Goal: Information Seeking & Learning: Learn about a topic

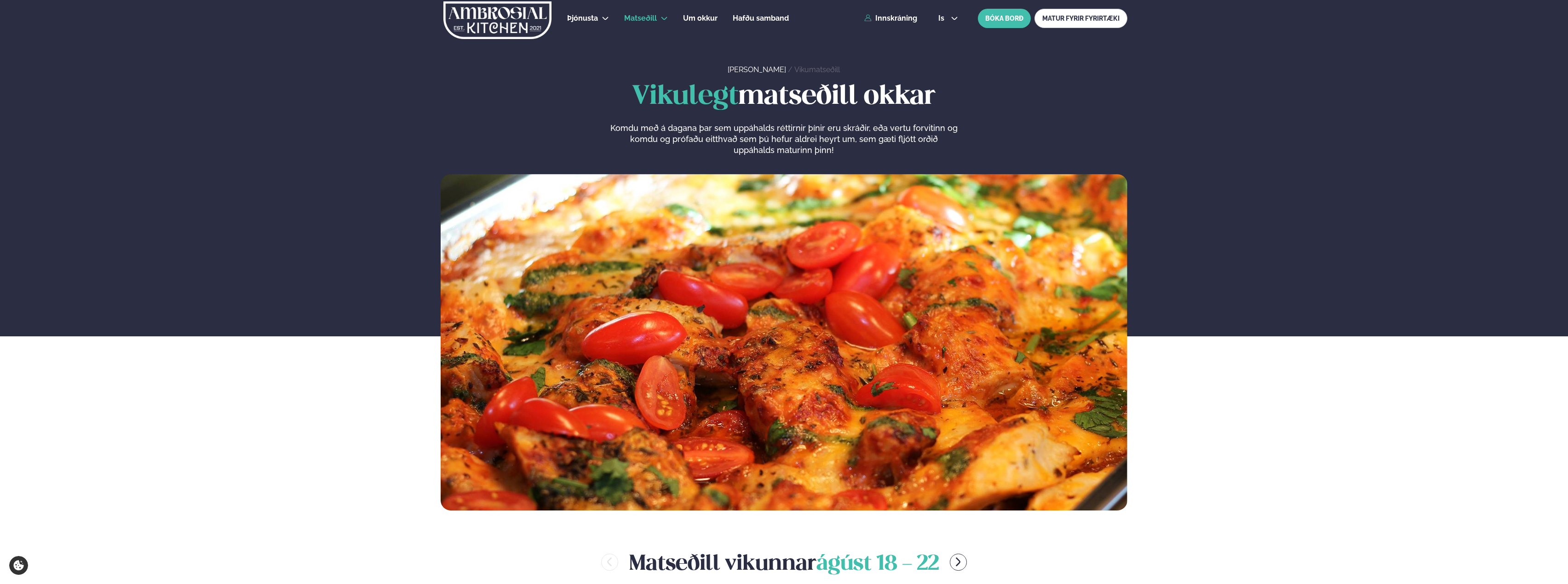
scroll to position [322, 0]
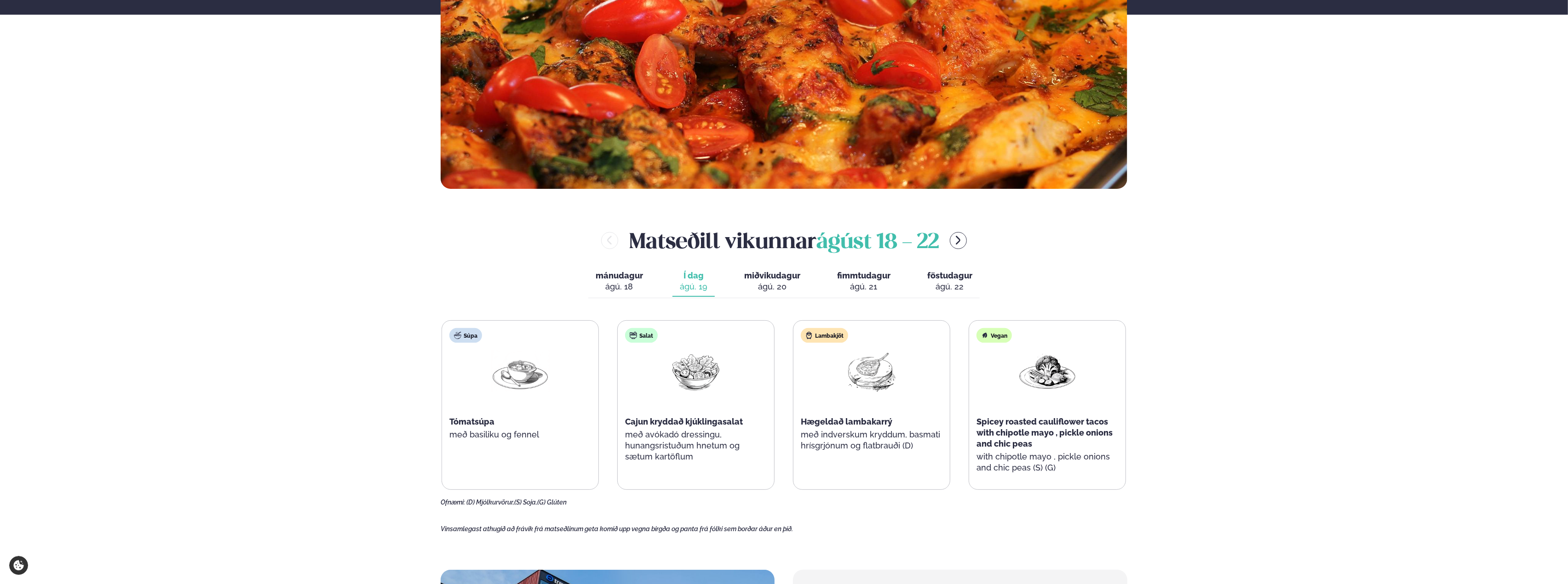
click at [1027, 506] on div "Ofnæmi: (D) Mjólkurvörur, (S) Soja, (G) Glúten" at bounding box center [784, 503] width 687 height 7
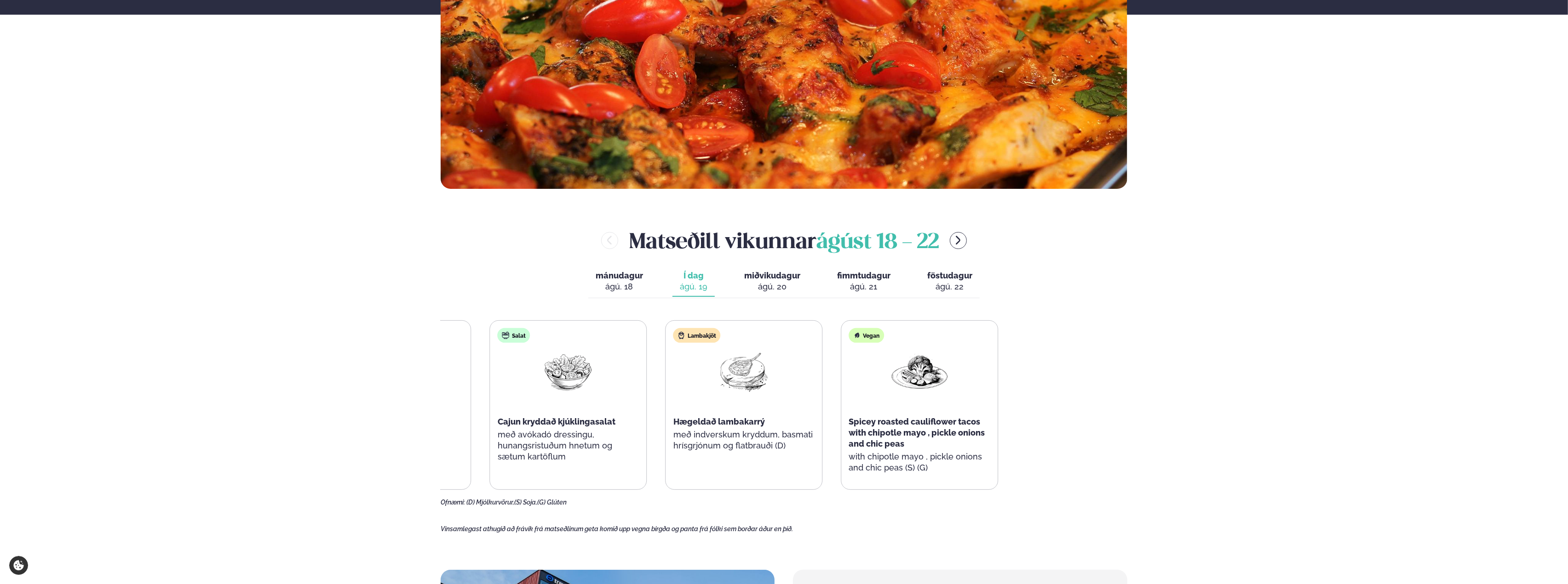
click at [650, 428] on div "Súpa Tómatsúpa með basiliku og fennel Salat Cajun kryddað kjúklingasalat með av…" at bounding box center [656, 405] width 684 height 170
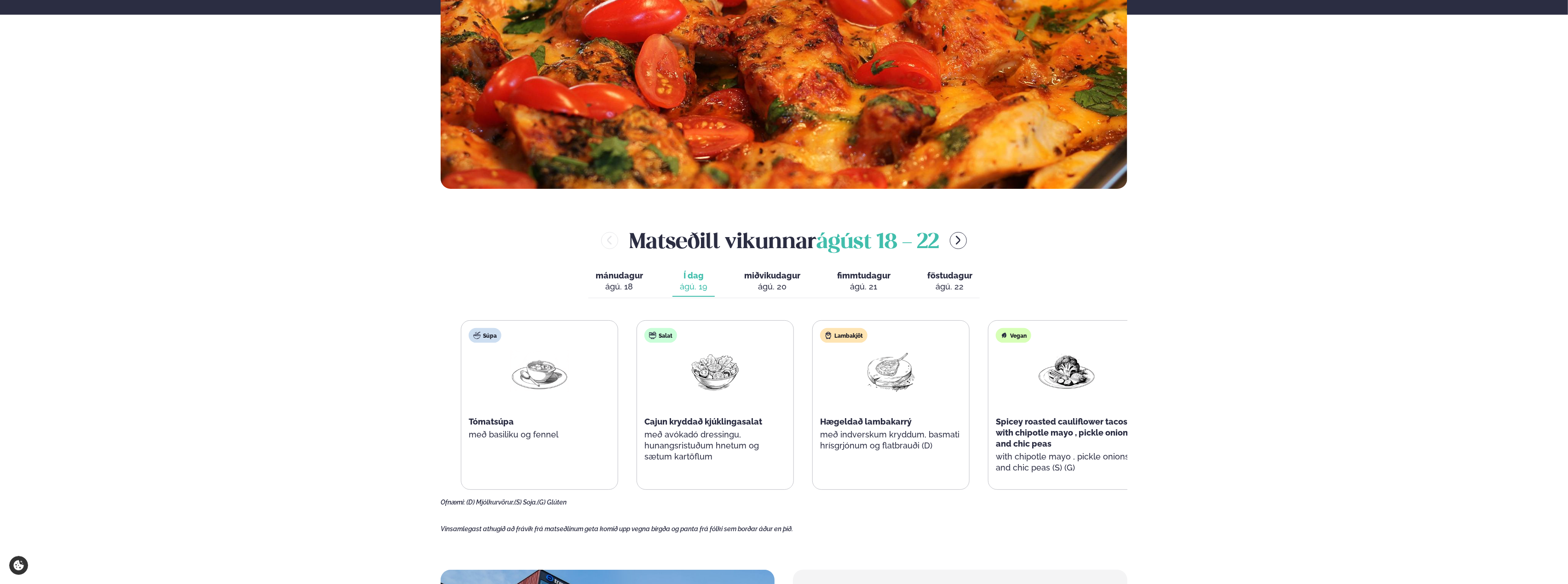
click at [1048, 434] on span "Spicey roasted cauliflower tacos with chipotle mayo , pickle onions and chic pe…" at bounding box center [1064, 433] width 136 height 32
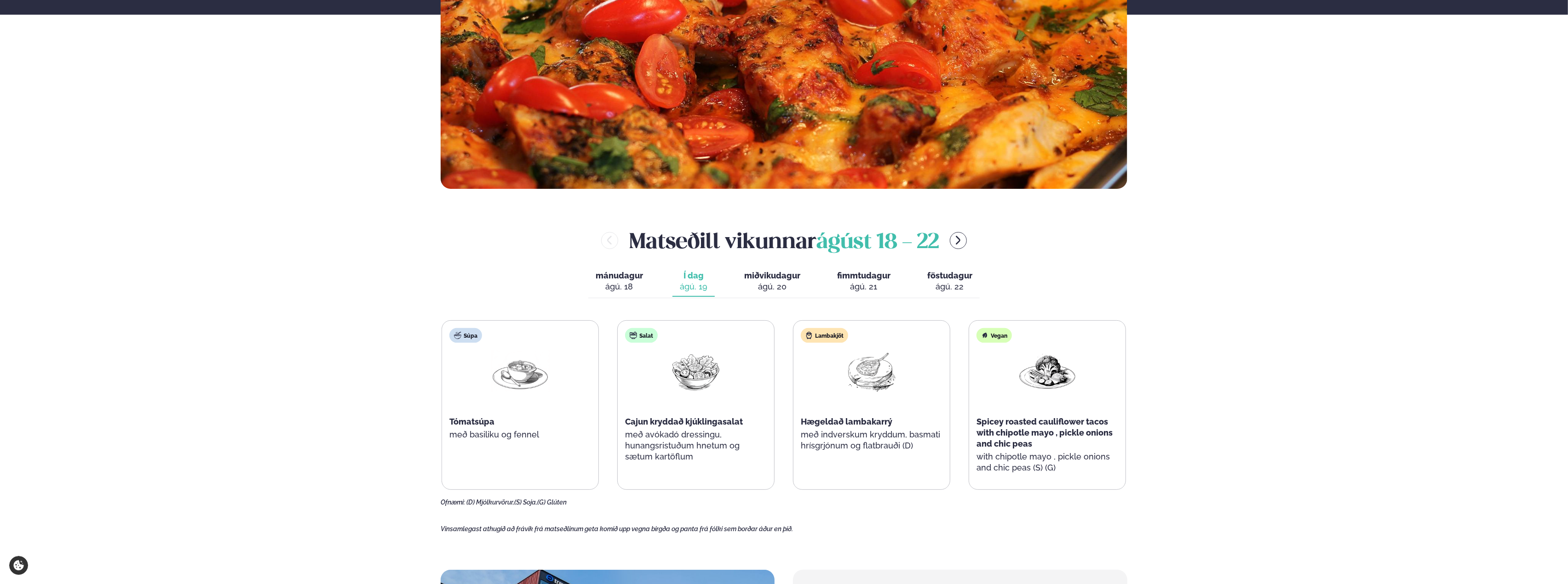
click at [1048, 434] on span "Spicey roasted cauliflower tacos with chipotle mayo , pickle onions and chic pe…" at bounding box center [1045, 433] width 136 height 32
click at [489, 425] on span "Tómatsúpa" at bounding box center [472, 422] width 45 height 10
click at [750, 289] on div "ágú. 20" at bounding box center [772, 287] width 56 height 11
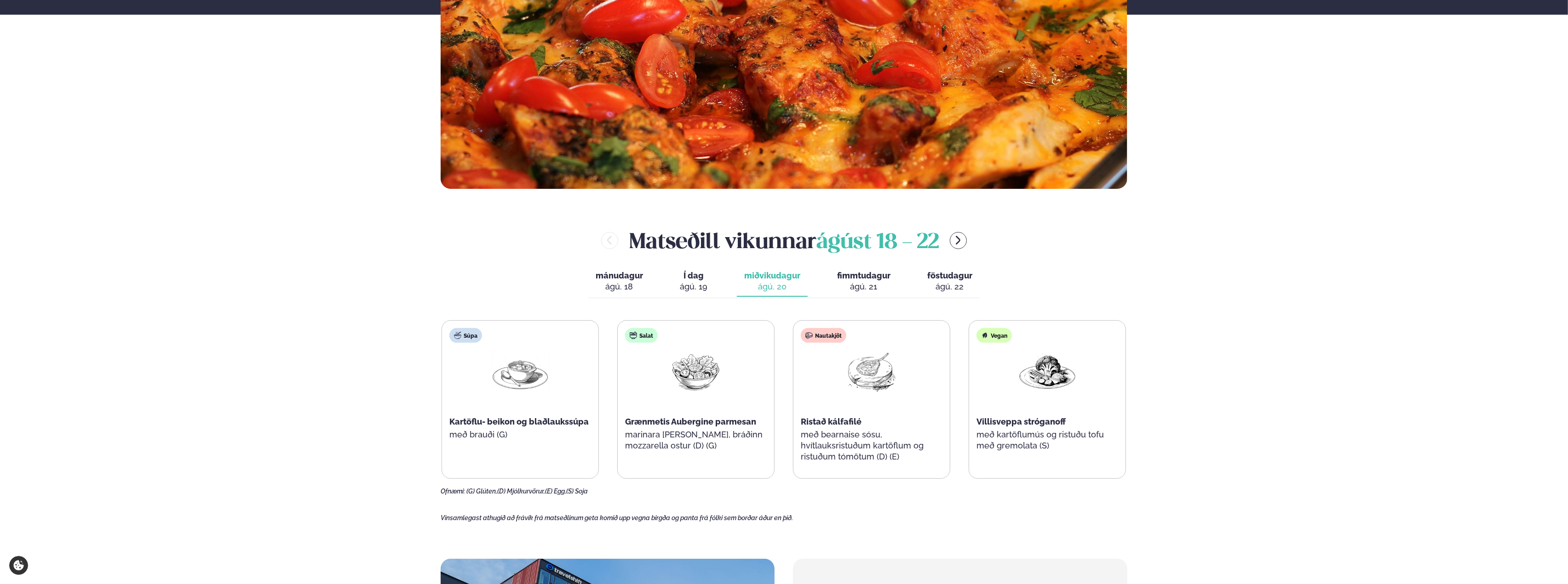
click at [853, 281] on div "ágú. 21" at bounding box center [864, 287] width 54 height 11
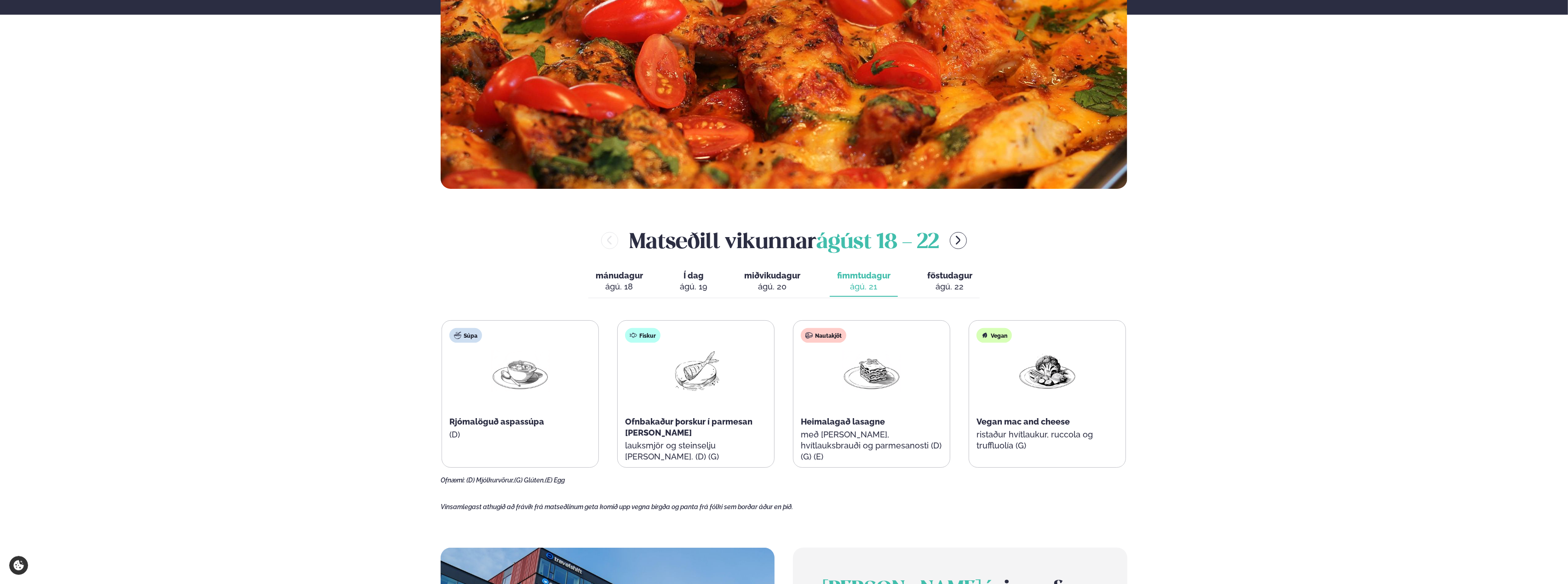
click at [952, 282] on div "ágú. 22" at bounding box center [950, 287] width 45 height 11
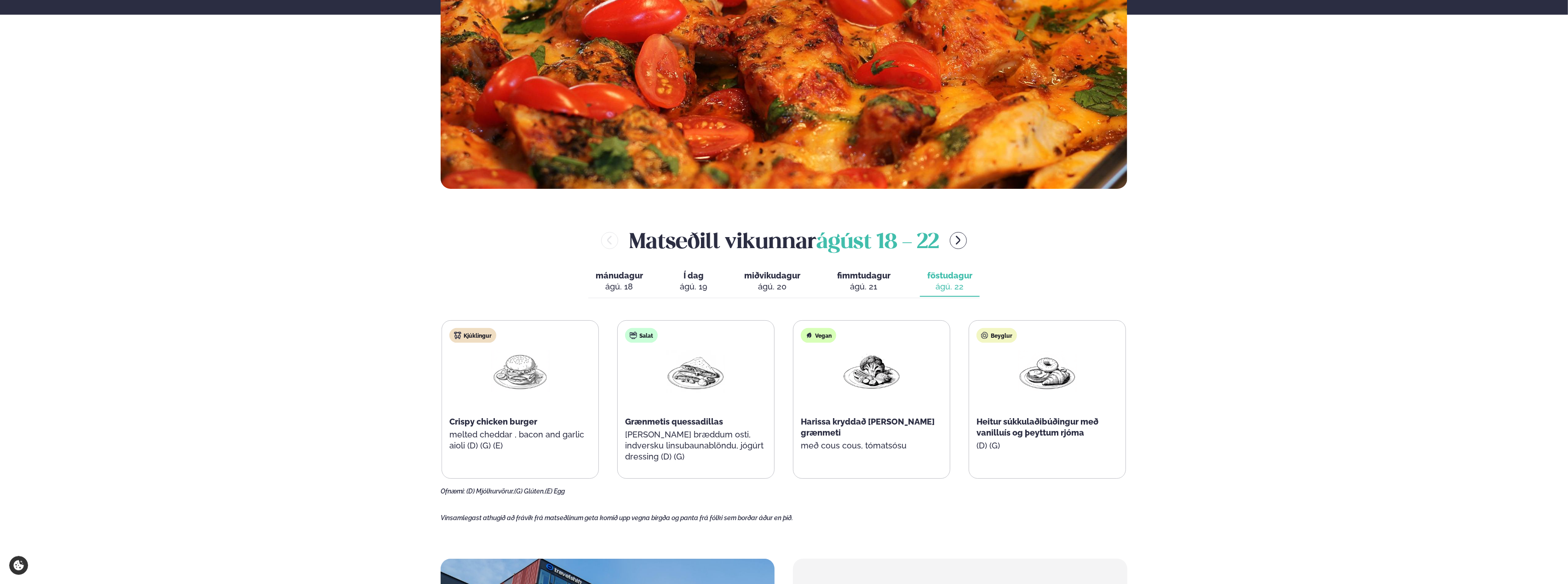
click at [692, 285] on div "ágú. 19" at bounding box center [693, 287] width 27 height 11
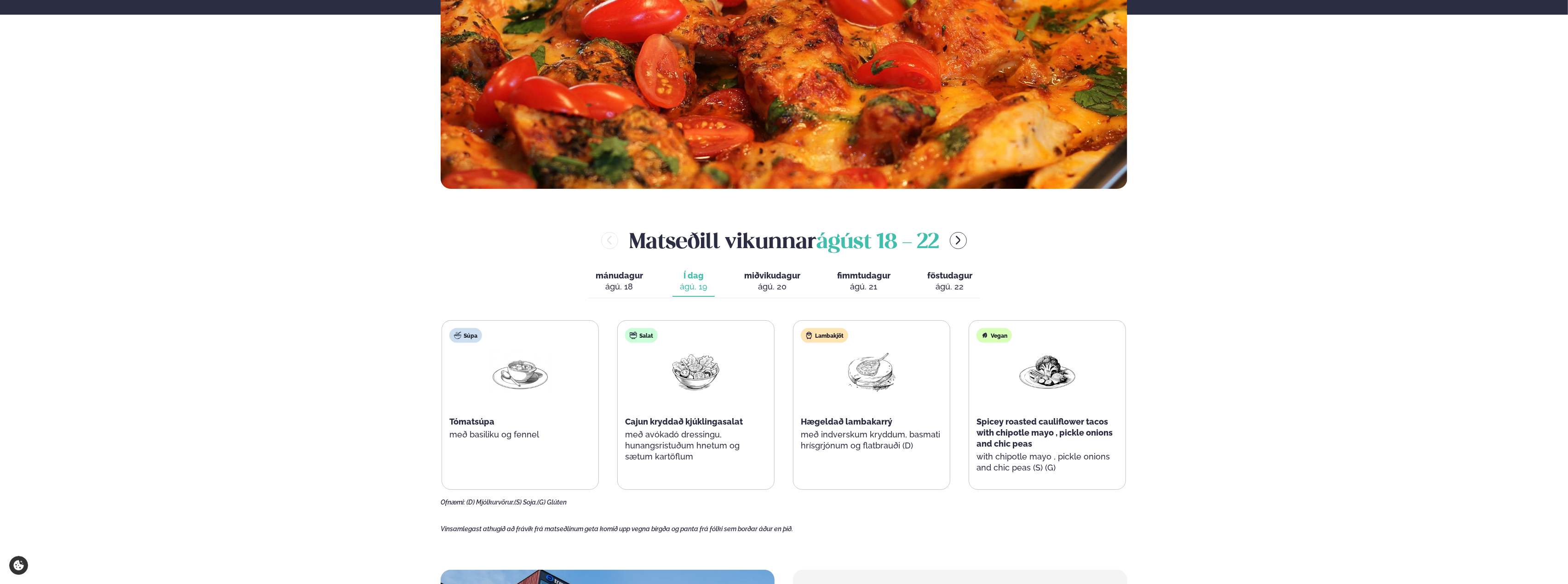
click at [1155, 371] on main "[PERSON_NAME] / Vikumatseðill Vikulegt matseðill okkar Komdu með á dagana þar s…" at bounding box center [784, 377] width 742 height 1399
